Goal: Task Accomplishment & Management: Complete application form

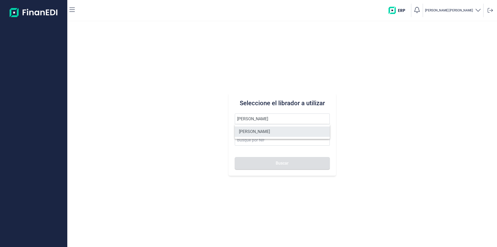
click at [273, 129] on li "[PERSON_NAME]" at bounding box center [282, 131] width 95 height 10
type input "[PERSON_NAME]"
type input "75931982N"
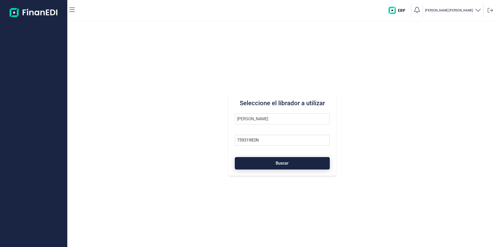
click at [279, 164] on span "Buscar" at bounding box center [282, 163] width 13 height 4
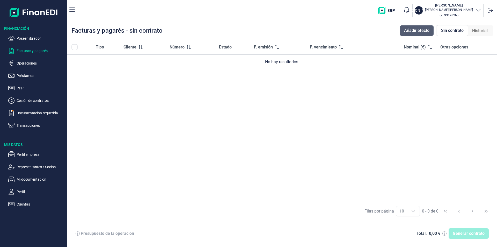
click at [419, 32] on span "Añadir efecto" at bounding box center [416, 30] width 25 height 6
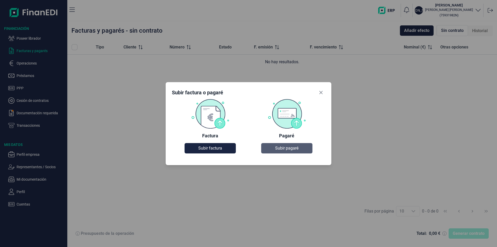
click at [285, 148] on span "Subir pagaré" at bounding box center [286, 148] width 23 height 6
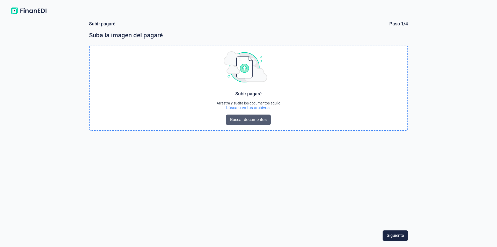
click at [260, 119] on span "Buscar documentos" at bounding box center [248, 120] width 37 height 6
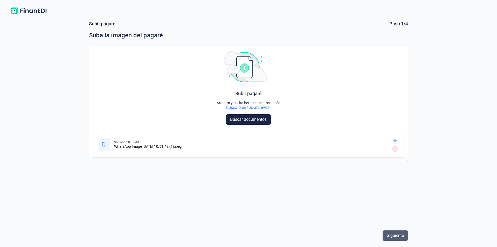
click at [392, 237] on span "Siguiente" at bounding box center [395, 235] width 17 height 6
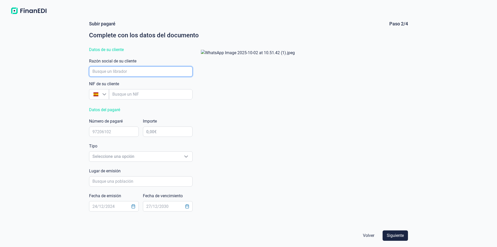
click at [111, 71] on input "empresaAutocomplete" at bounding box center [141, 71] width 104 height 10
type input "san marcos ci"
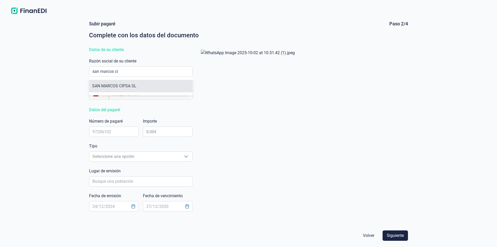
click at [124, 85] on li "SAN MARCOS CIPSA SL" at bounding box center [141, 86] width 104 height 12
type input "B64310741"
type input "SAN MARCOS CIPSA SL"
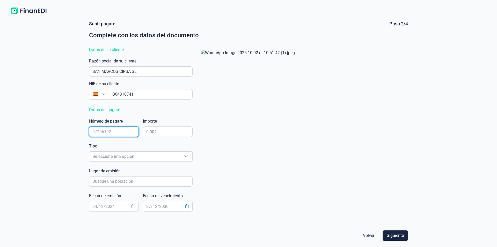
click at [107, 131] on input "text" at bounding box center [114, 131] width 50 height 10
type input "56797851"
click at [154, 132] on input "text" at bounding box center [168, 131] width 50 height 10
type input "29.390,42 €"
click at [122, 155] on span "Seleccione una opción" at bounding box center [134, 156] width 91 height 10
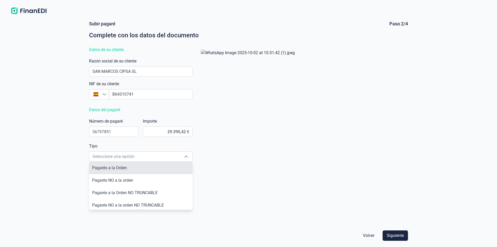
click at [119, 167] on span "Pagarés a la Orden" at bounding box center [109, 167] width 35 height 5
type input "Pagarés a la Orden"
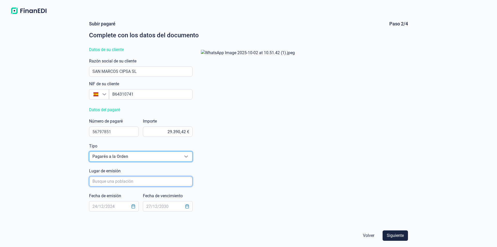
click at [110, 181] on input "poblacionAutocomplete" at bounding box center [141, 181] width 104 height 10
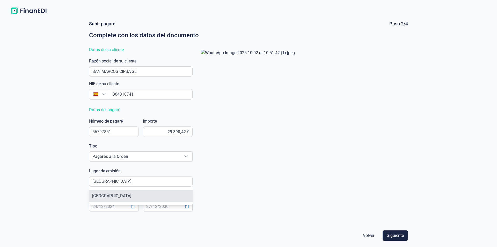
click at [108, 195] on li "[GEOGRAPHIC_DATA]" at bounding box center [141, 196] width 104 height 12
type input "[GEOGRAPHIC_DATA]"
click at [96, 207] on input "text" at bounding box center [114, 206] width 50 height 10
type input "[DATE]"
click at [149, 204] on input "text" at bounding box center [168, 206] width 50 height 10
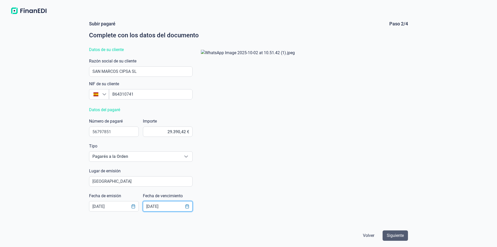
type input "[DATE]"
click at [393, 234] on span "Siguiente" at bounding box center [395, 235] width 17 height 6
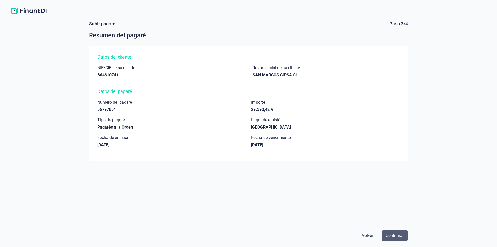
click at [395, 235] on span "Confirmar" at bounding box center [395, 235] width 18 height 6
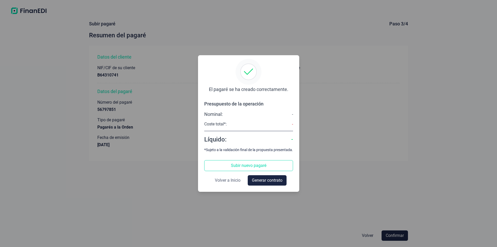
click at [231, 181] on span "Volver a Inicio" at bounding box center [228, 180] width 26 height 6
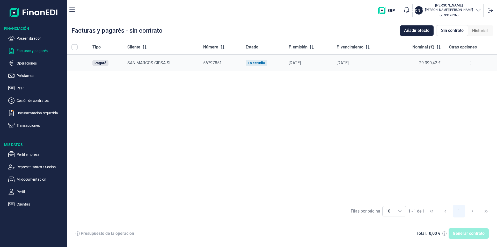
click at [218, 107] on div "Tipo Cliente Número Estado F. emisión F. vencimiento Nominal (€) Otras opciones…" at bounding box center [282, 121] width 430 height 162
click at [473, 62] on button at bounding box center [470, 63] width 9 height 8
click at [232, 90] on div "Tipo Cliente Número Estado F. emisión F. vencimiento Nominal (€) Otras opciones…" at bounding box center [282, 121] width 430 height 162
click at [482, 31] on span "Historial" at bounding box center [480, 31] width 16 height 6
